Goal: Information Seeking & Learning: Learn about a topic

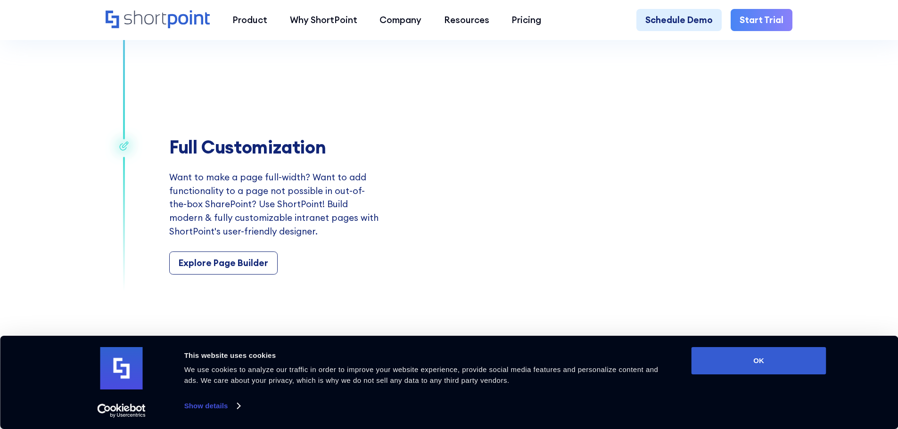
scroll to position [1838, 0]
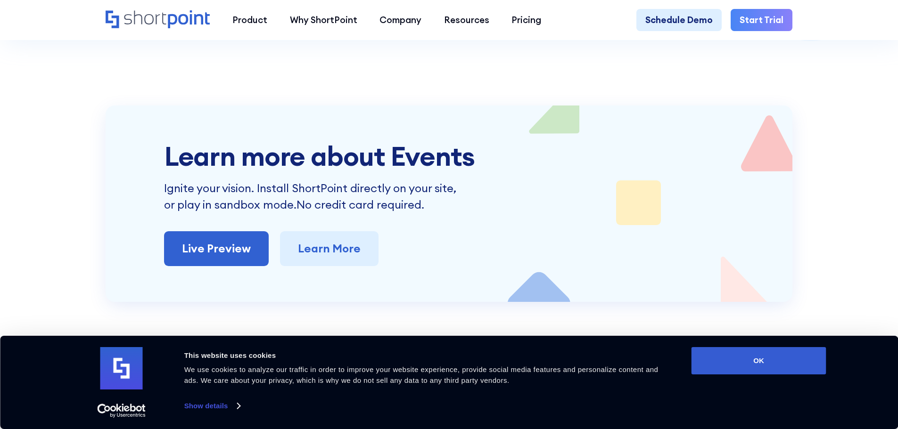
scroll to position [2545, 0]
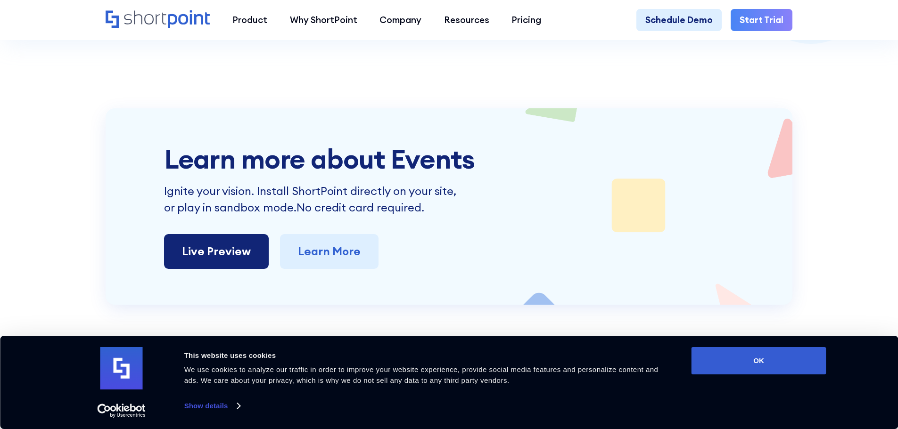
click at [233, 260] on link "Live Preview" at bounding box center [216, 251] width 105 height 35
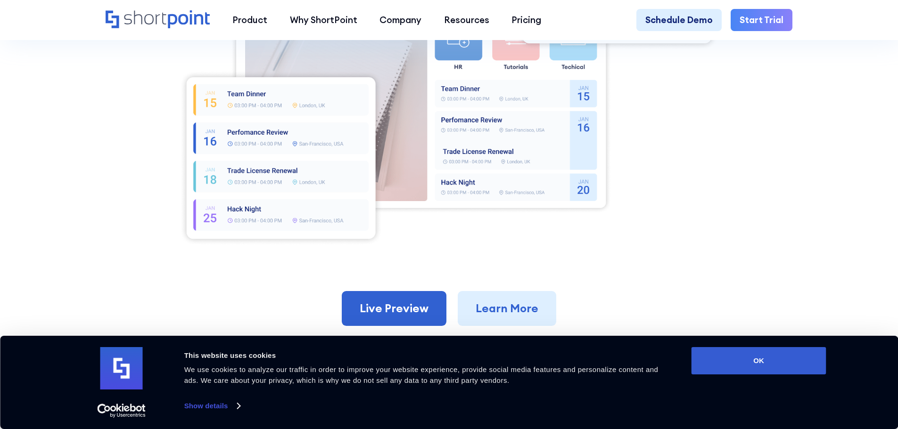
scroll to position [613, 0]
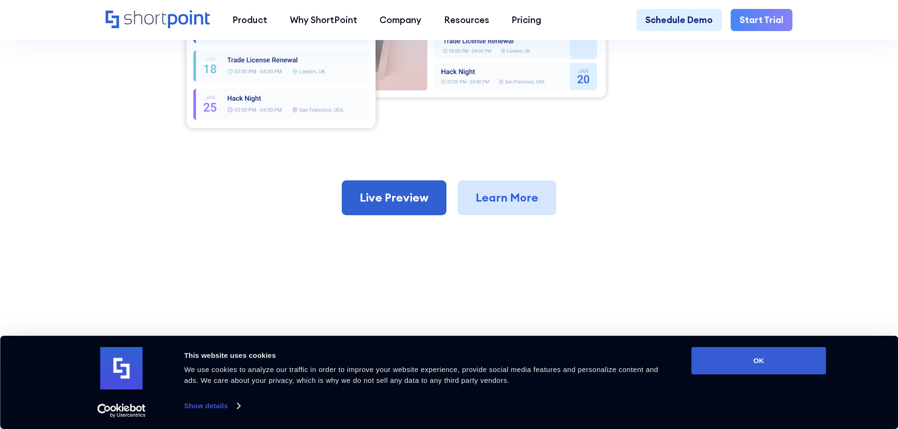
click at [498, 191] on link "Learn More" at bounding box center [507, 198] width 99 height 35
